Goal: Navigation & Orientation: Find specific page/section

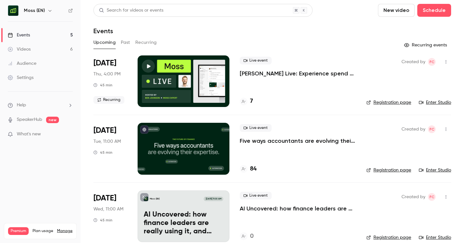
click at [42, 10] on h6 "Moss (EN)" at bounding box center [34, 10] width 21 height 6
click at [46, 10] on button "button" at bounding box center [50, 11] width 8 height 8
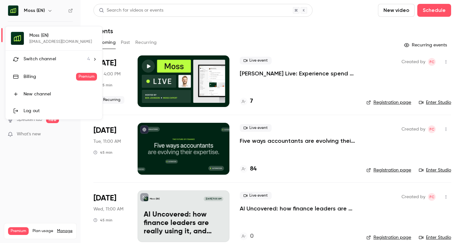
click at [46, 59] on span "Switch channel" at bounding box center [40, 59] width 33 height 7
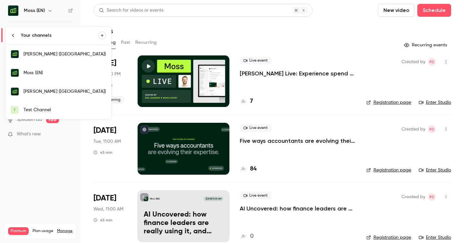
click at [46, 59] on link "[PERSON_NAME] ([GEOGRAPHIC_DATA])" at bounding box center [58, 54] width 106 height 19
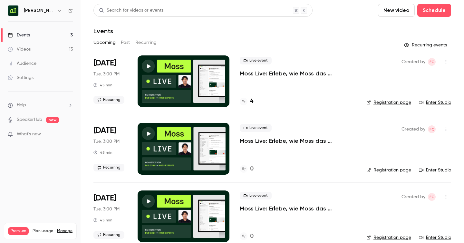
click at [57, 13] on icon "button" at bounding box center [59, 10] width 5 height 5
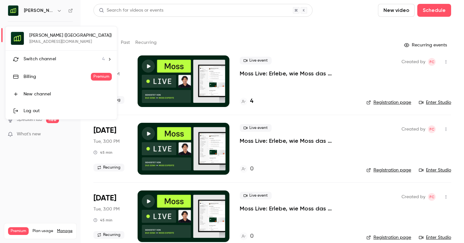
click at [52, 60] on span "Switch channel" at bounding box center [40, 59] width 33 height 7
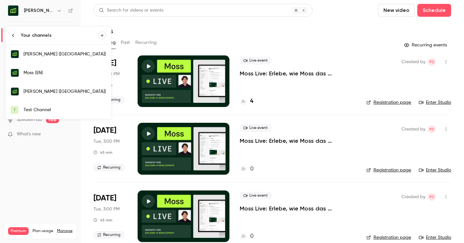
click at [45, 91] on div "[PERSON_NAME] ([GEOGRAPHIC_DATA])" at bounding box center [65, 91] width 83 height 6
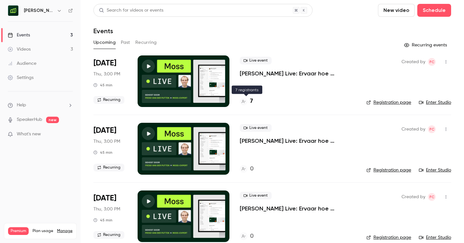
click at [252, 100] on h4 "7" at bounding box center [251, 101] width 3 height 9
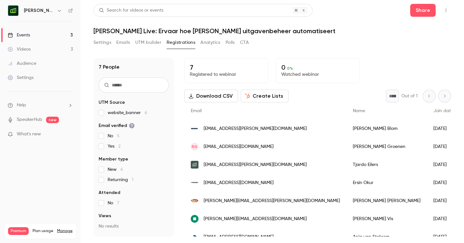
click at [57, 12] on icon "button" at bounding box center [59, 10] width 5 height 5
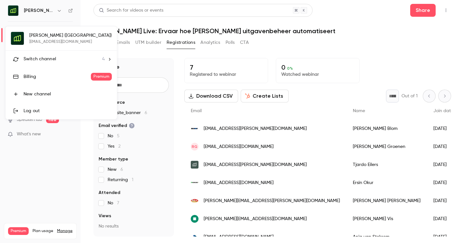
click at [44, 57] on span "Switch channel" at bounding box center [40, 59] width 33 height 7
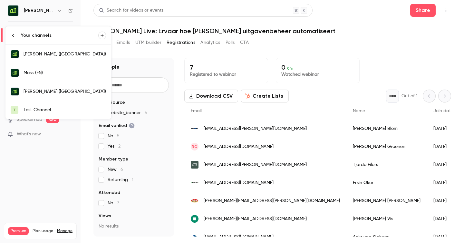
click at [42, 75] on div "Moss (EN)" at bounding box center [65, 73] width 83 height 6
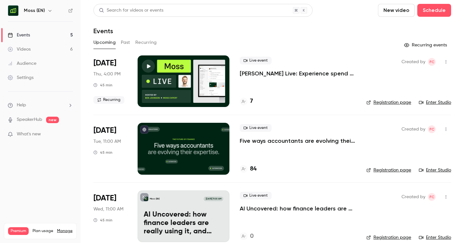
click at [252, 101] on h4 "7" at bounding box center [251, 101] width 3 height 9
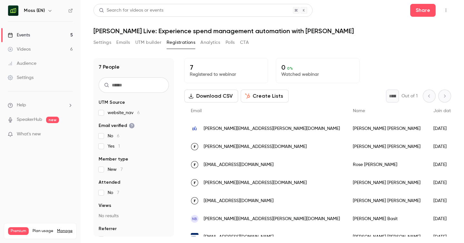
click at [48, 10] on icon "button" at bounding box center [49, 10] width 5 height 5
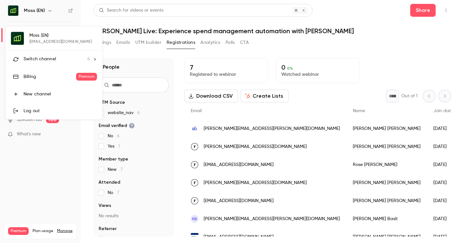
click at [46, 64] on li "Switch channel 4" at bounding box center [53, 59] width 97 height 17
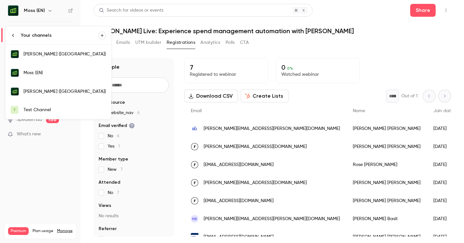
click at [43, 71] on div "Moss (EN)" at bounding box center [65, 73] width 83 height 6
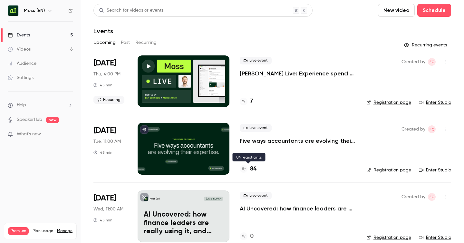
click at [255, 169] on h4 "84" at bounding box center [253, 169] width 6 height 9
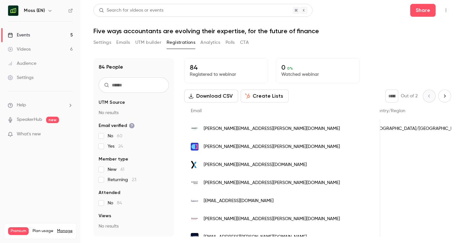
scroll to position [0, 478]
